Goal: Task Accomplishment & Management: Manage account settings

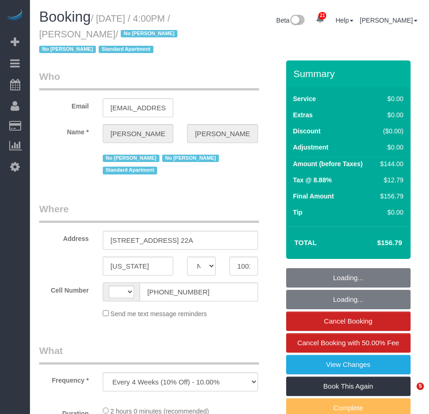
select select "NY"
select select "string:US"
select select "string:stripe-pm_1MiOhd4VGloSiKo7u6aFK8UC"
select select "1"
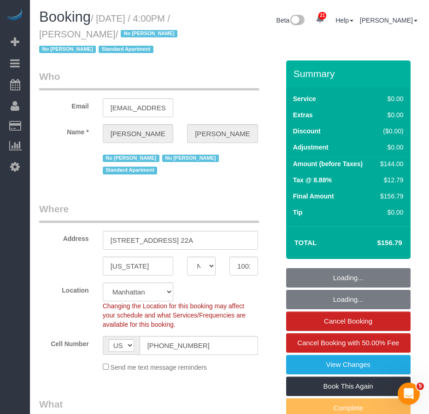
select select "object:928"
select select "number:89"
select select "number:90"
select select "number:15"
select select "number:5"
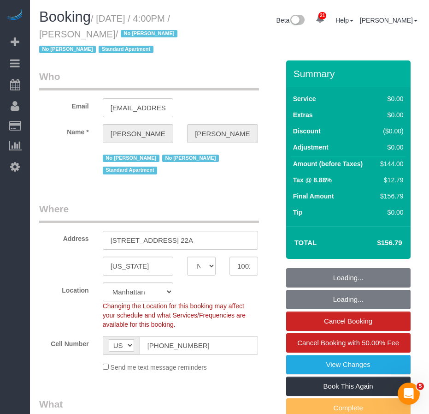
select select "spot1"
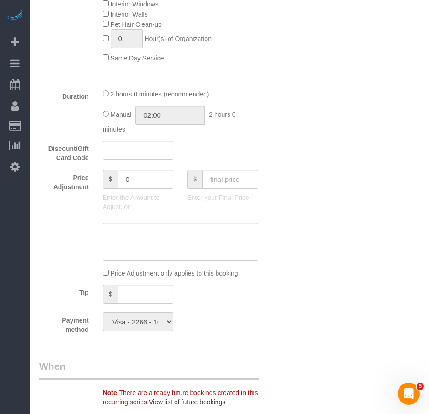
select select "1"
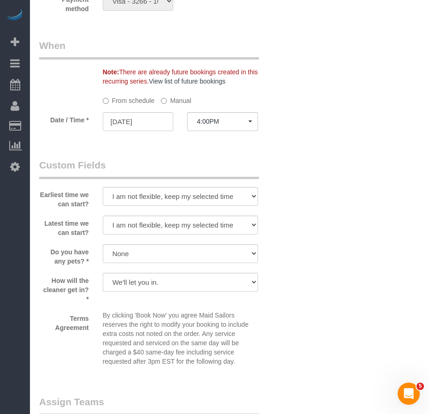
scroll to position [1015, 0]
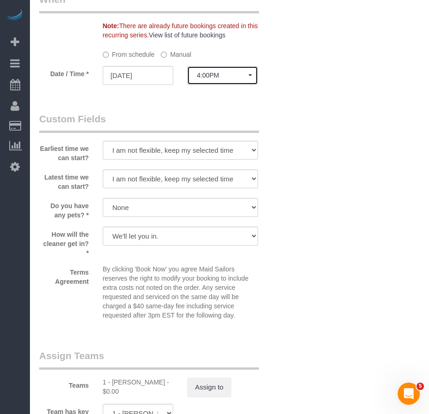
click at [250, 85] on button "4:00PM" at bounding box center [222, 75] width 71 height 19
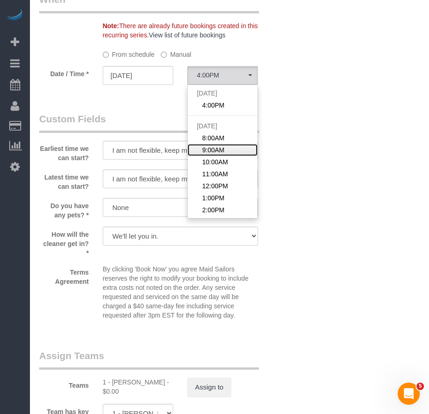
click at [215, 155] on span "9:00AM" at bounding box center [214, 149] width 22 height 9
select select "spot3"
type input "09/20/2025"
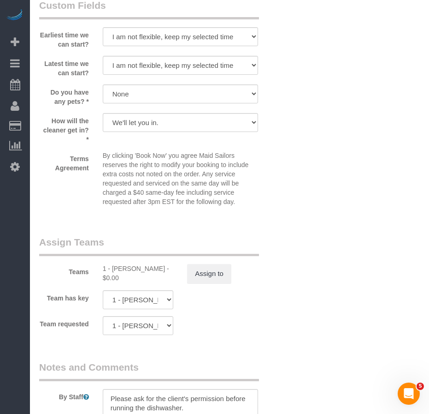
scroll to position [1199, 0]
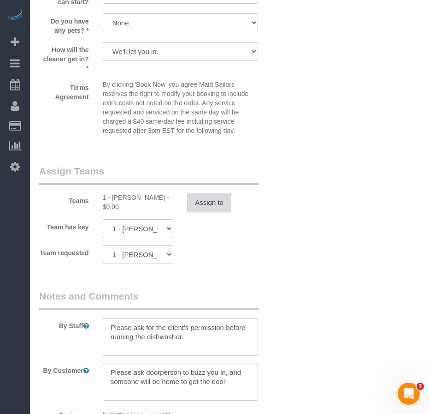
click at [210, 212] on button "Assign to" at bounding box center [209, 202] width 44 height 19
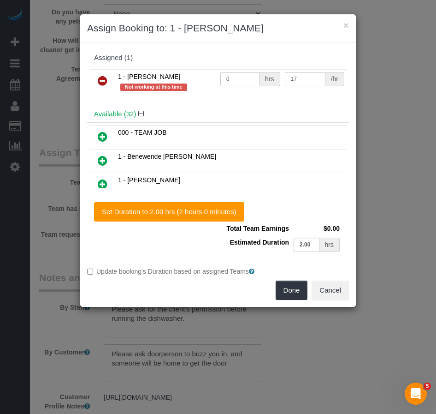
click at [102, 80] on icon at bounding box center [103, 80] width 10 height 11
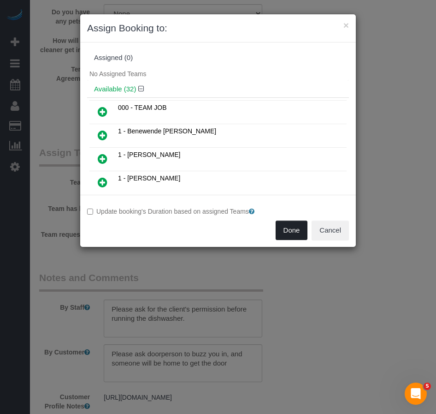
click at [293, 233] on button "Done" at bounding box center [292, 230] width 32 height 19
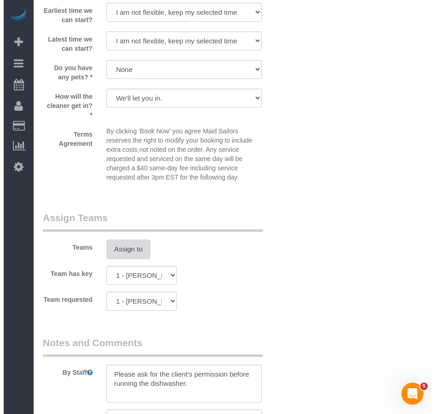
scroll to position [1153, 0]
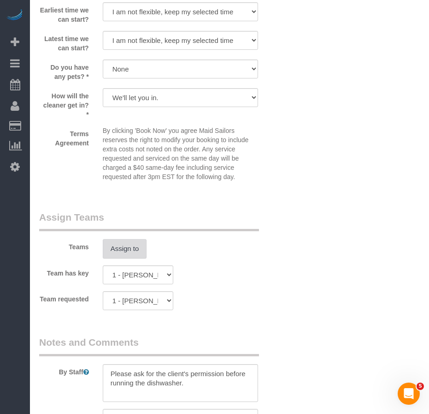
click at [127, 258] on button "Assign to" at bounding box center [125, 248] width 44 height 19
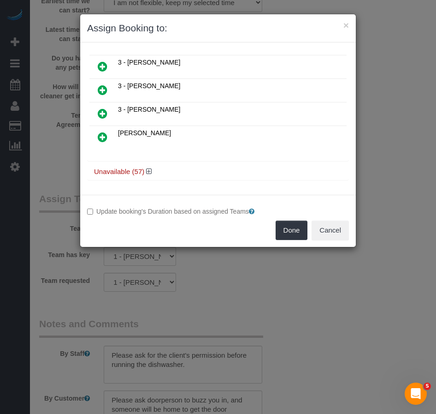
scroll to position [707, 0]
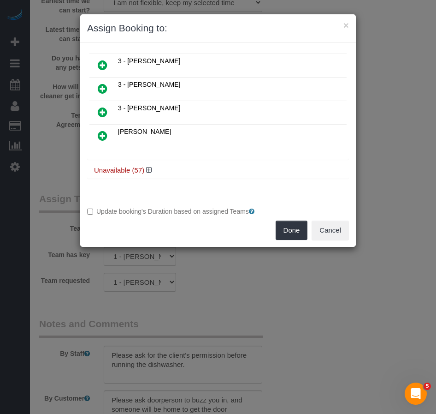
click at [152, 171] on h4 "Unavailable (57)" at bounding box center [218, 171] width 248 height 8
click at [148, 170] on icon at bounding box center [149, 170] width 6 height 7
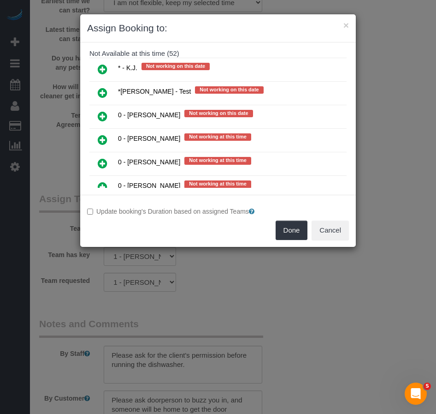
scroll to position [1803, 0]
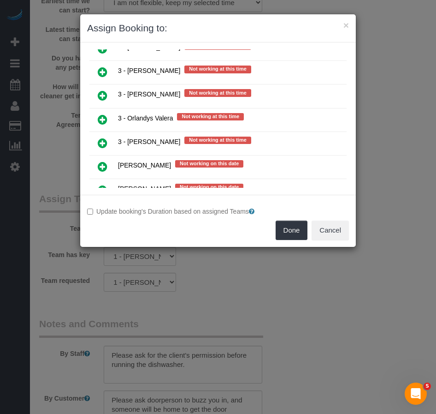
click at [100, 119] on icon at bounding box center [103, 119] width 10 height 11
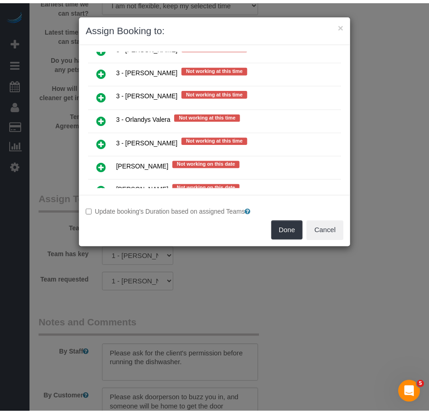
scroll to position [1828, 0]
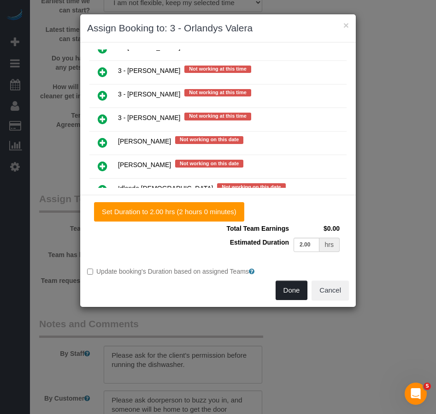
click at [286, 287] on button "Done" at bounding box center [292, 289] width 32 height 19
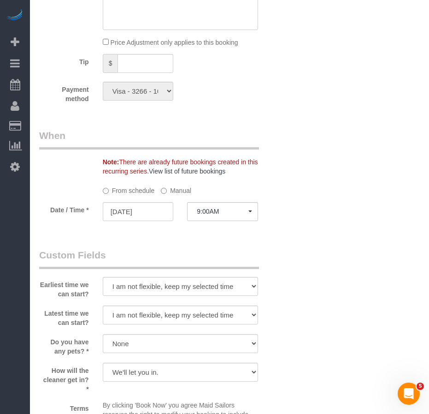
scroll to position [876, 0]
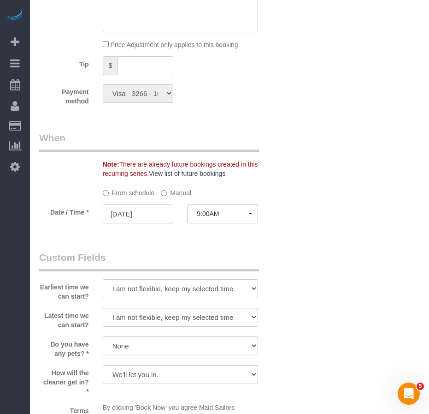
click at [136, 223] on input "09/20/2025" at bounding box center [138, 213] width 71 height 19
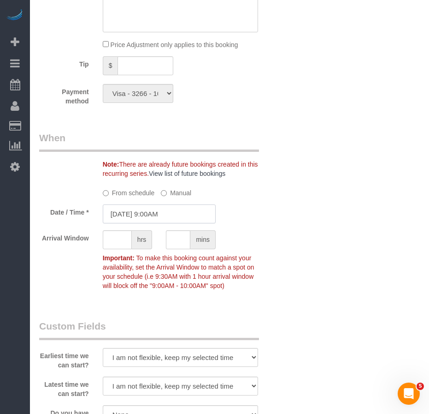
click at [147, 223] on input "09/20/2025 9:00AM" at bounding box center [159, 213] width 113 height 19
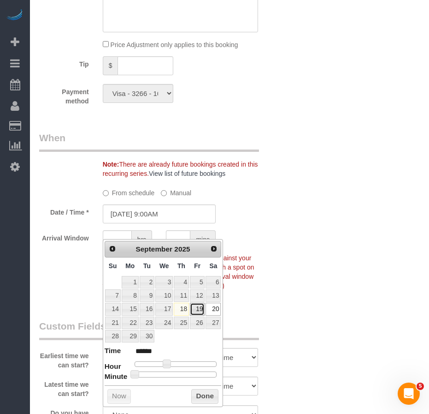
click at [197, 308] on link "19" at bounding box center [197, 309] width 15 height 12
type input "09/19/2025 9:00AM"
click at [206, 398] on button "Done" at bounding box center [204, 396] width 27 height 15
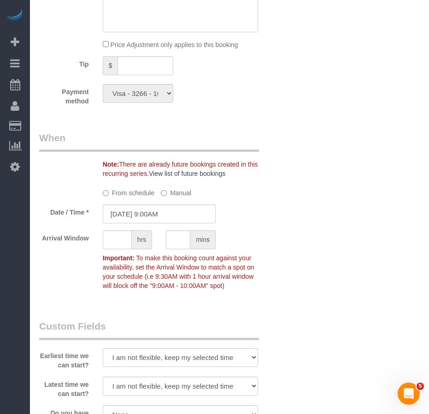
click at [344, 328] on div "Who Email dopland@gmail.com Name * Darren Opland No Porchee Musler No Shantasia…" at bounding box center [229, 45] width 381 height 1722
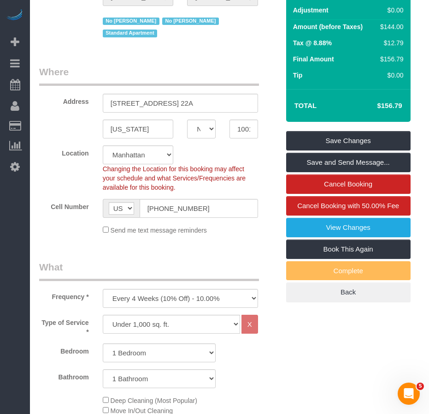
scroll to position [138, 0]
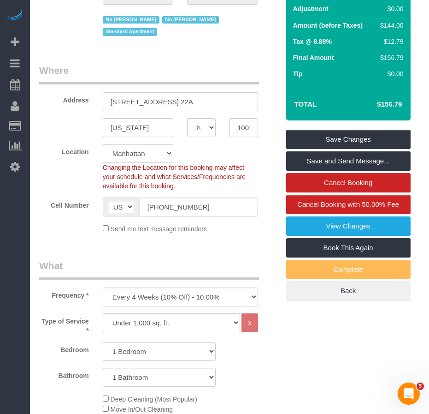
click at [217, 280] on legend "What" at bounding box center [149, 269] width 220 height 21
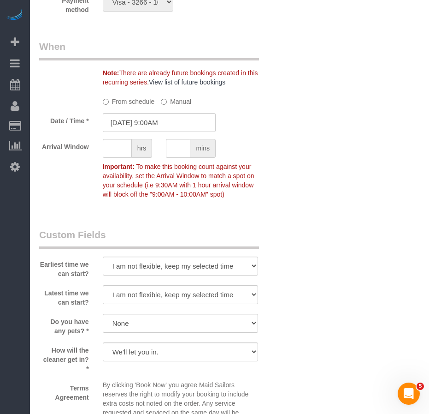
scroll to position [969, 0]
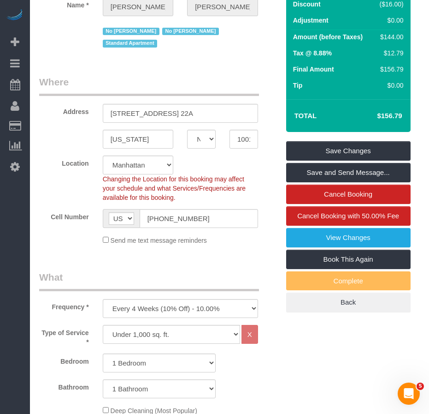
scroll to position [46, 0]
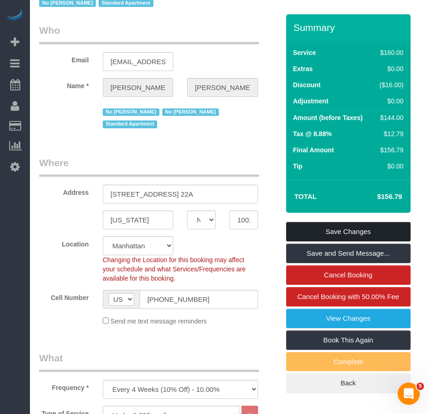
drag, startPoint x: 315, startPoint y: 243, endPoint x: 295, endPoint y: 242, distance: 19.9
click at [315, 241] on link "Save Changes" at bounding box center [348, 231] width 125 height 19
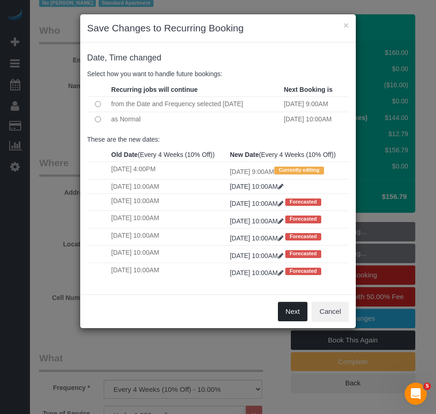
click at [287, 321] on button "Next" at bounding box center [293, 311] width 30 height 19
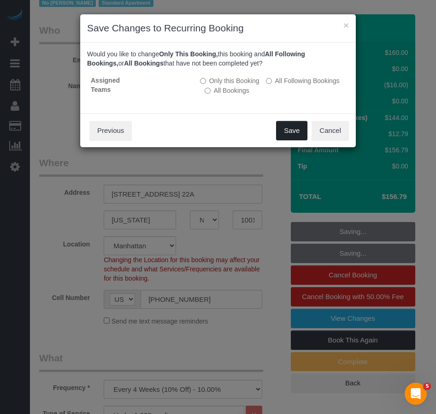
click at [288, 133] on button "Save" at bounding box center [291, 130] width 31 height 19
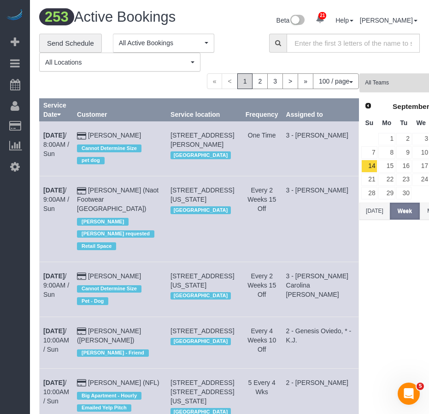
click at [360, 77] on button "All Teams" at bounding box center [420, 82] width 121 height 19
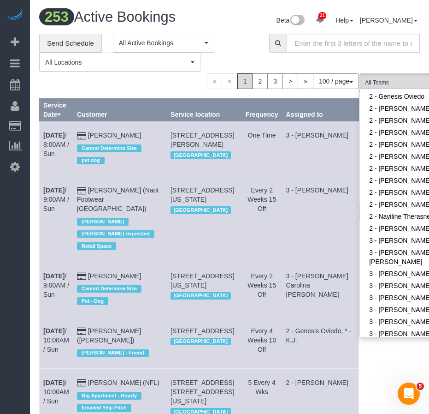
scroll to position [830, 0]
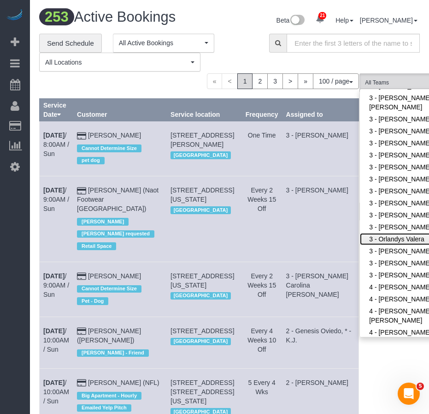
click at [360, 233] on link "3 - Orlandys Valera" at bounding box center [420, 239] width 120 height 12
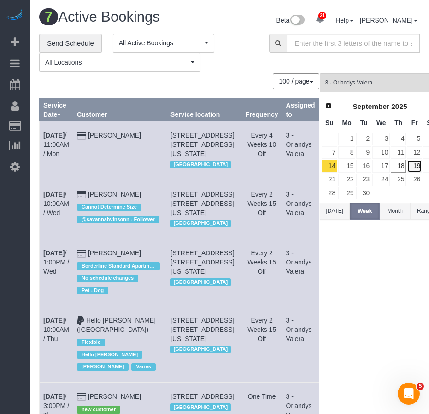
click at [407, 167] on link "19" at bounding box center [414, 166] width 15 height 12
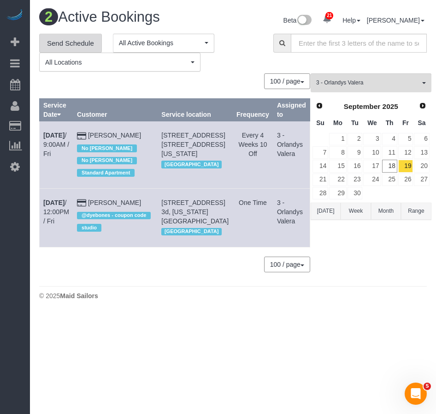
click at [58, 42] on link "Send Schedule" at bounding box center [70, 43] width 63 height 19
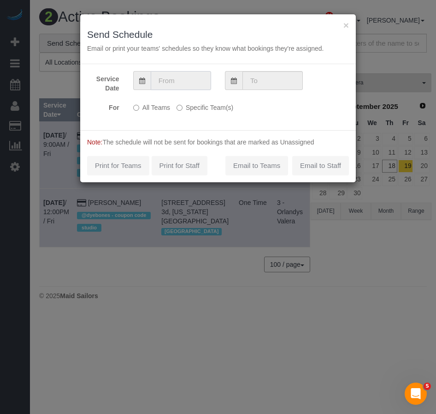
click at [178, 79] on input "text" at bounding box center [181, 80] width 60 height 19
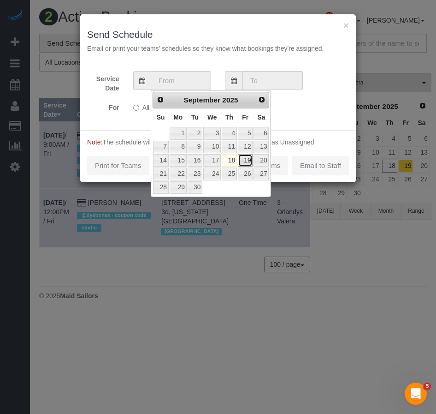
click at [246, 163] on link "19" at bounding box center [245, 160] width 15 height 12
type input "09/19/2025"
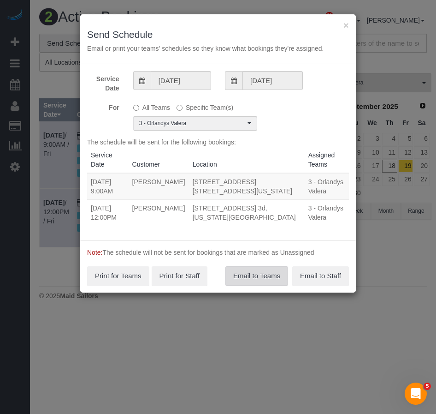
click at [250, 277] on button "Email to Teams" at bounding box center [257, 275] width 63 height 19
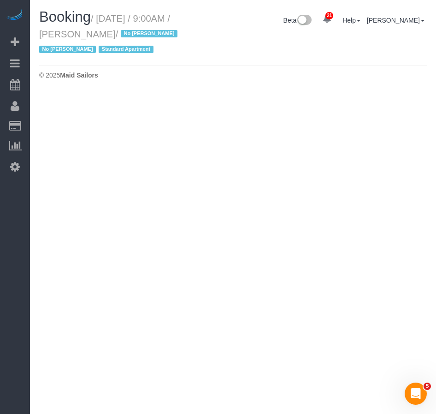
select select "NY"
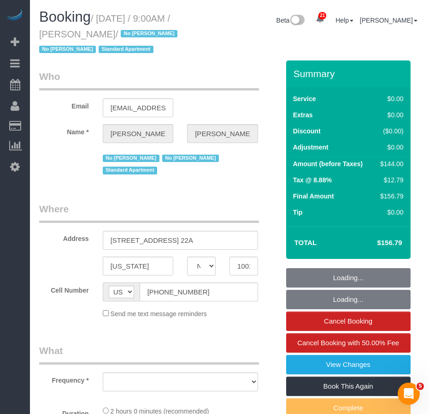
select select "string:stripe-pm_1MiOhd4VGloSiKo7u6aFK8UC"
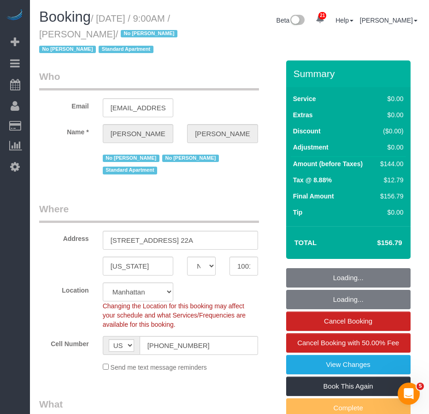
select select "1"
select select "object:9983"
select select "number:89"
select select "number:90"
select select "number:15"
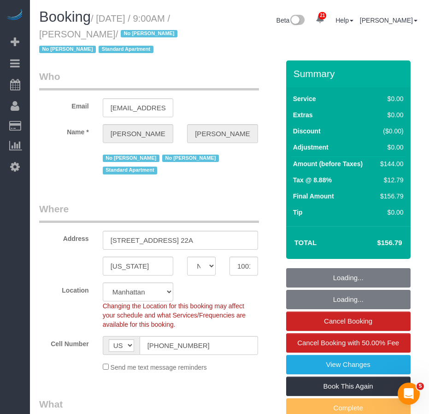
select select "number:5"
select select "1"
select select "object:10629"
select select "spot47"
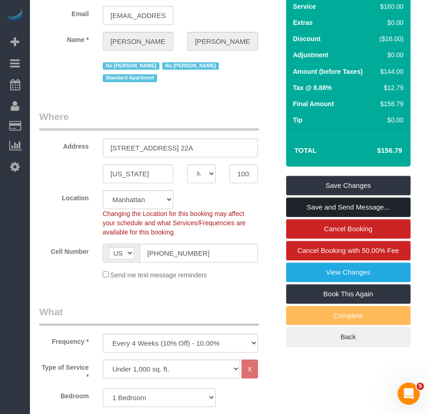
click at [324, 217] on link "Save and Send Message..." at bounding box center [348, 206] width 125 height 19
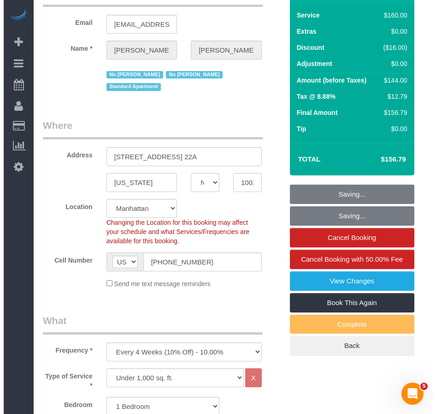
scroll to position [0, 0]
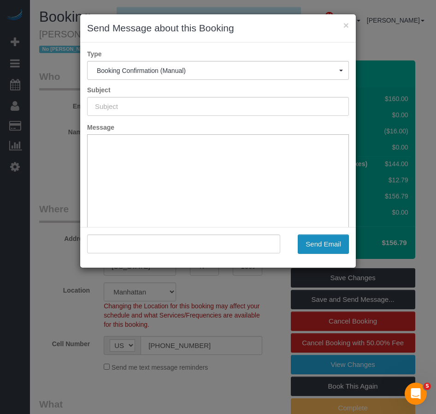
type input "Cleaning Confirmed for 09/19/2025 at 9:00am"
type input ""Darren Opland" <dopland@gmail.com>"
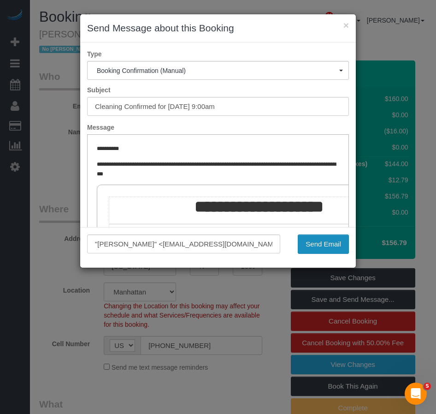
click at [312, 246] on button "Send Email" at bounding box center [323, 243] width 51 height 19
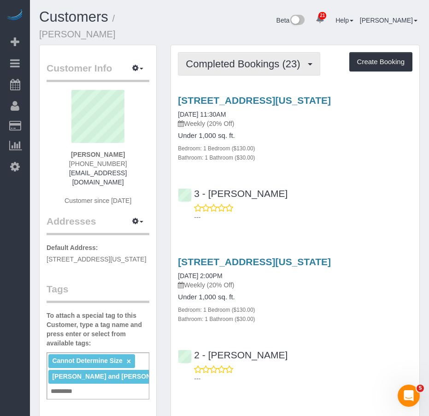
click at [241, 58] on span "Completed Bookings (23)" at bounding box center [245, 64] width 119 height 12
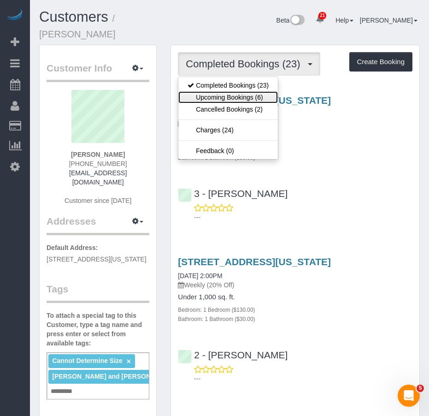
click at [229, 91] on link "Upcoming Bookings (6)" at bounding box center [229, 97] width 100 height 12
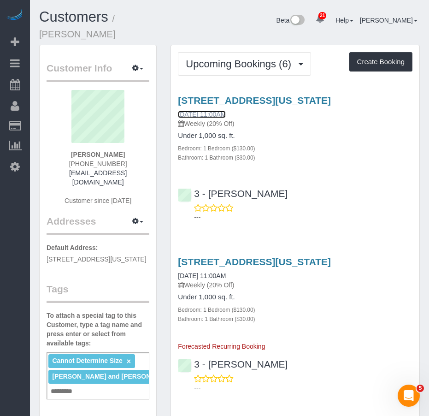
click at [201, 111] on link "[DATE] 11:00AM" at bounding box center [202, 114] width 48 height 7
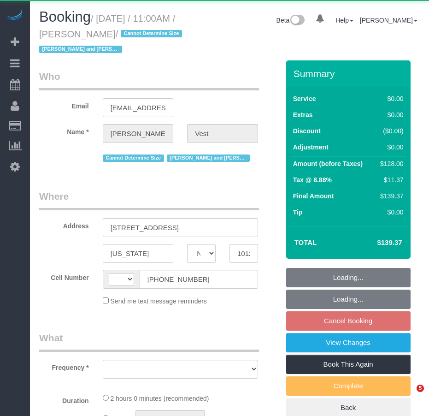
select select "NY"
select select "object:560"
select select "string:stripe-pm_1R74TQ4VGloSiKo7zsvzPauP"
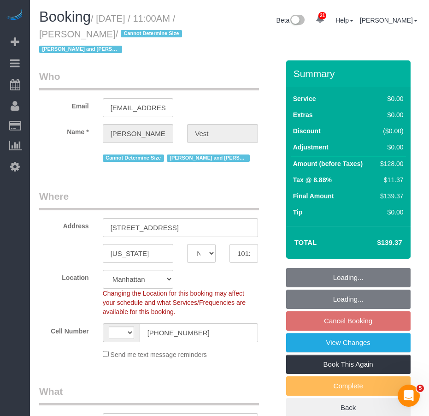
select select "string:[GEOGRAPHIC_DATA]"
select select "number:57"
select select "number:74"
select select "number:15"
select select "number:6"
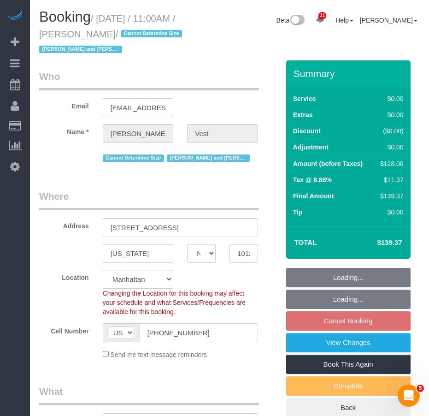
select select "object:958"
select select "1"
select select "spot4"
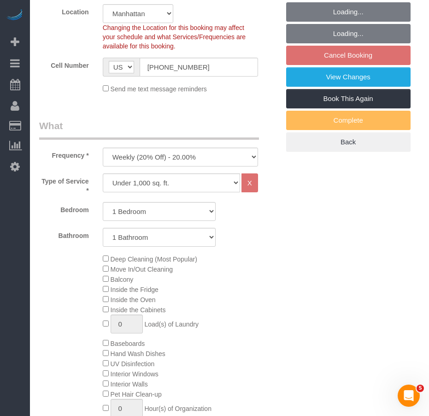
select select "1"
